Goal: Information Seeking & Learning: Understand process/instructions

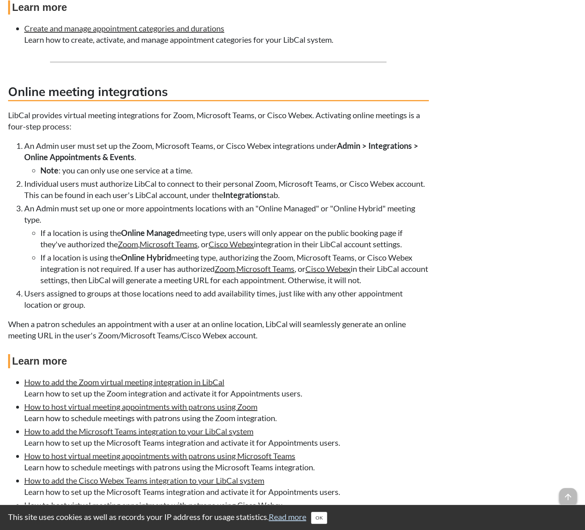
scroll to position [1588, 0]
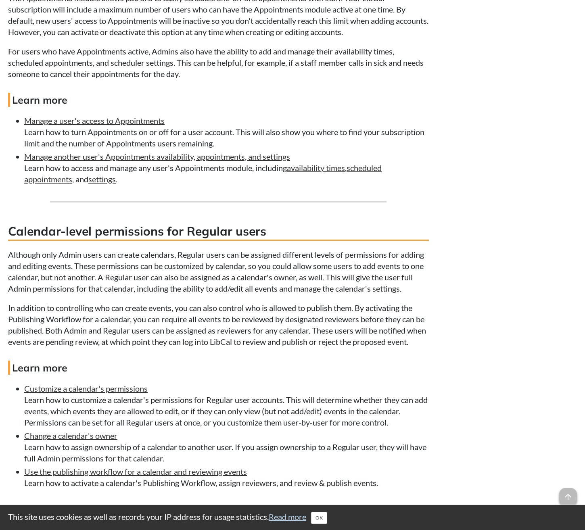
scroll to position [1011, 0]
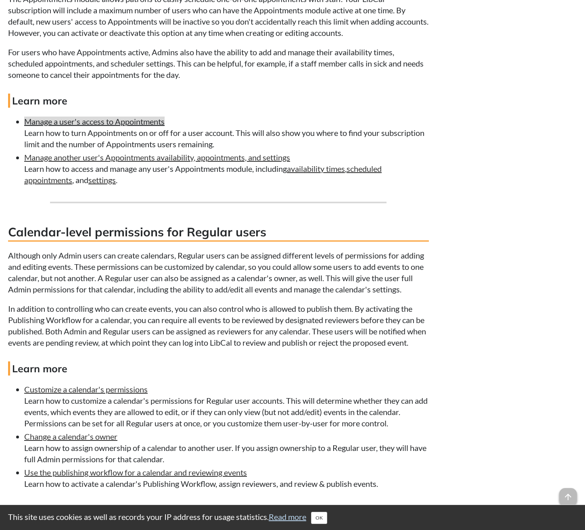
click at [137, 126] on link "Manage a user's access to Appointments" at bounding box center [94, 122] width 140 height 10
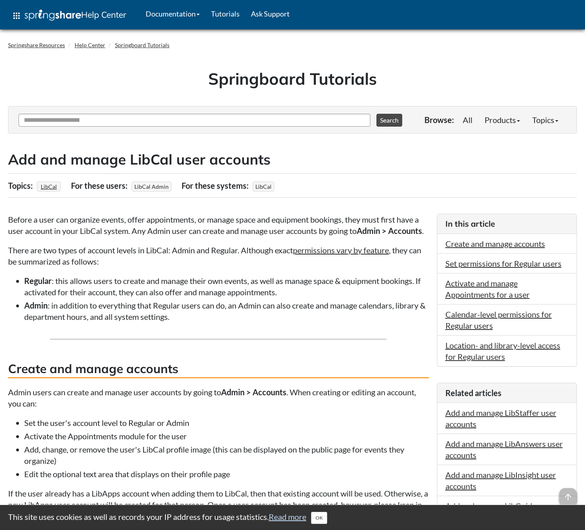
scroll to position [0, 0]
click at [59, 185] on span "LibCal" at bounding box center [49, 187] width 24 height 10
click at [49, 186] on link "LibCal" at bounding box center [49, 187] width 19 height 12
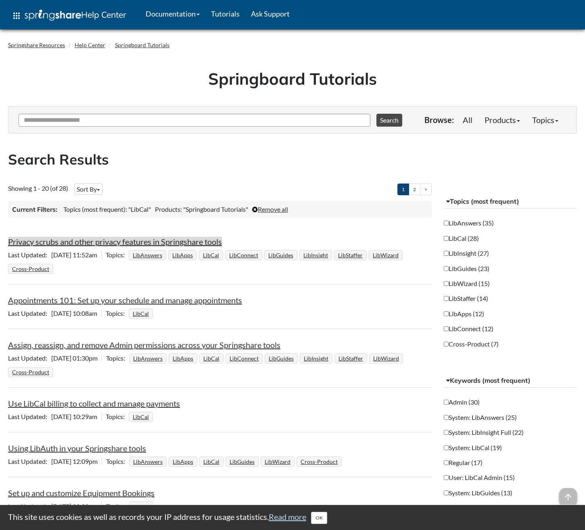
click at [145, 242] on link "Privacy scrubs and other privacy features in Springshare tools" at bounding box center [115, 242] width 214 height 10
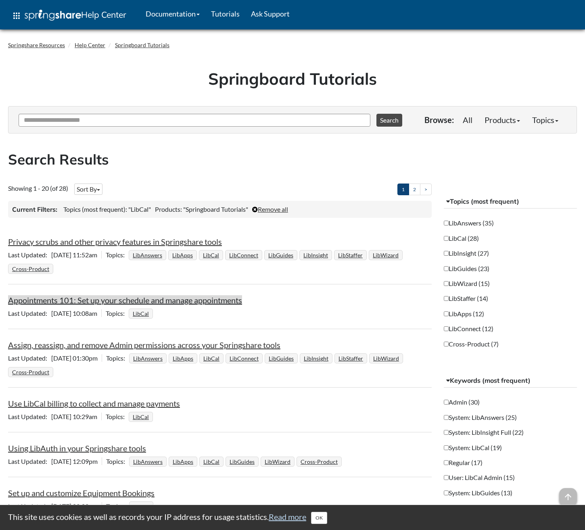
click at [97, 302] on link "Appointments 101: Set up your schedule and manage appointments" at bounding box center [125, 300] width 234 height 10
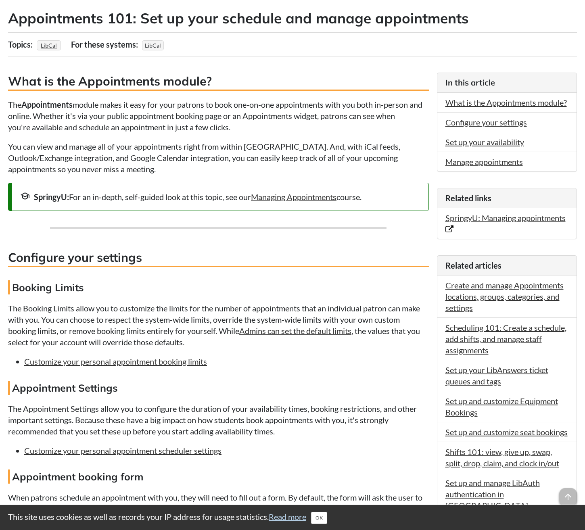
scroll to position [142, 0]
